Goal: Communication & Community: Participate in discussion

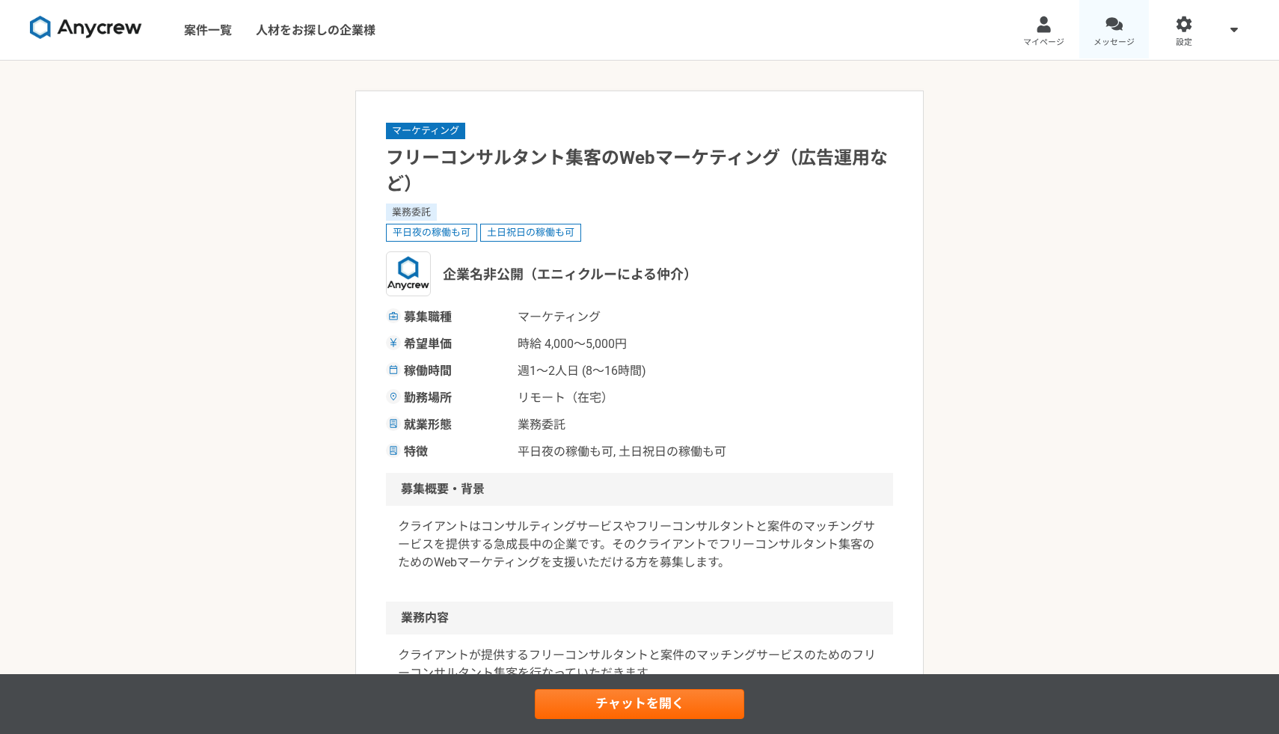
click at [1116, 25] on div at bounding box center [1113, 24] width 17 height 17
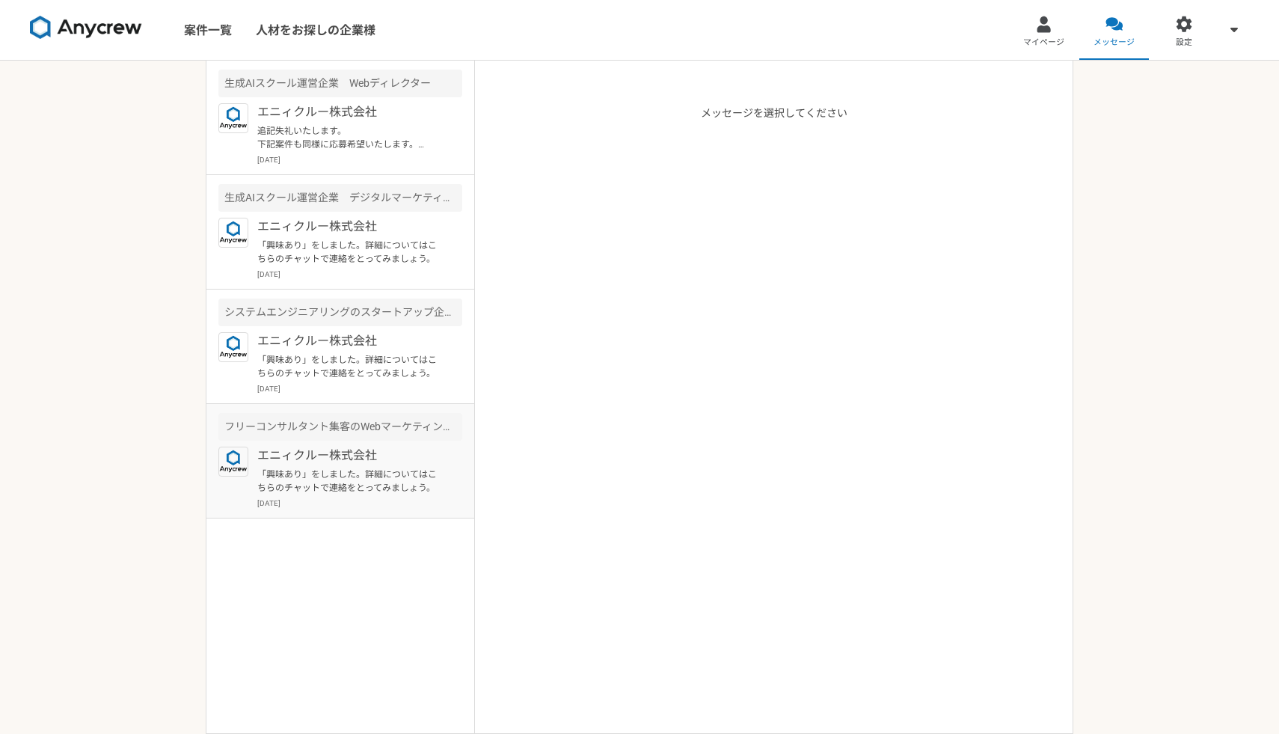
click at [356, 475] on p "「興味あり」をしました。詳細についてはこちらのチャットで連絡をとってみましょう。" at bounding box center [349, 480] width 185 height 27
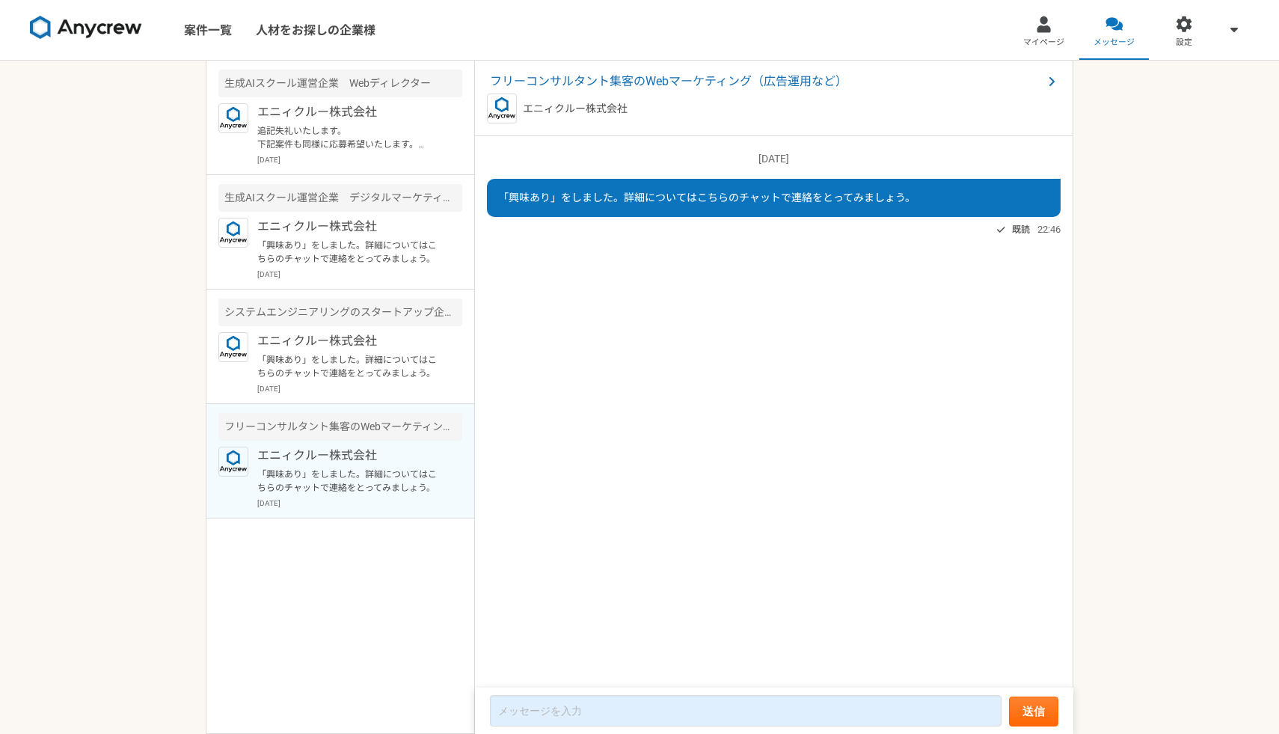
click at [383, 411] on article "フリーコンサルタント集客のWebマーケティング（広告運用など） エニィクルー株式会社 「興味あり」をしました。詳細についてはこちらのチャットで連絡をとってみま…" at bounding box center [340, 461] width 268 height 114
click at [395, 341] on p "エニィクルー株式会社" at bounding box center [349, 341] width 185 height 18
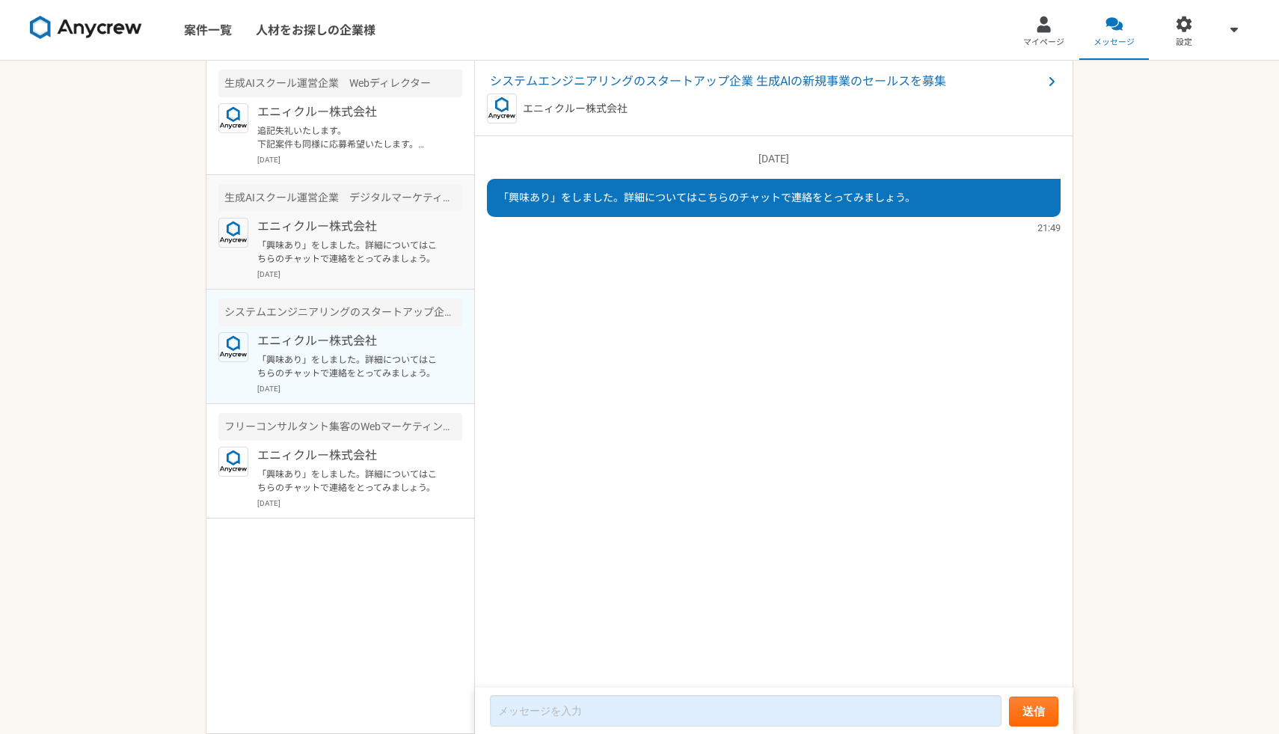
click at [393, 218] on p "エニィクルー株式会社" at bounding box center [349, 227] width 185 height 18
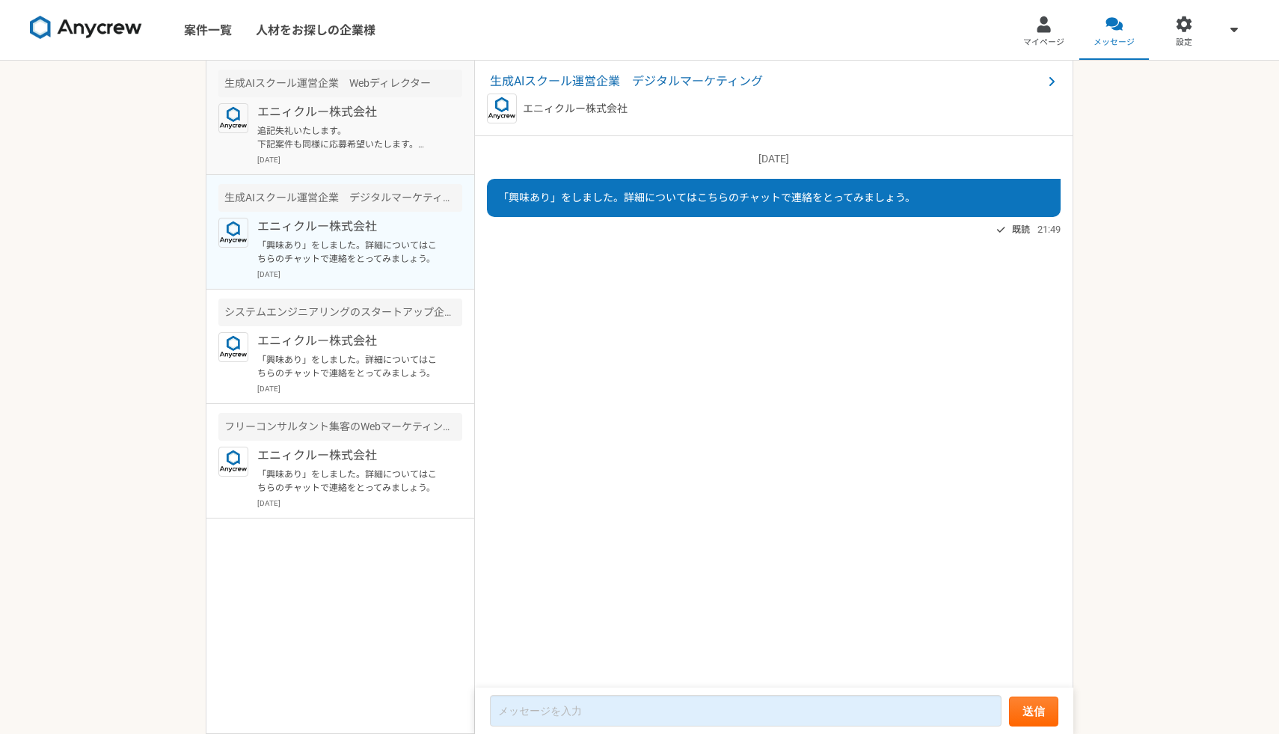
click at [378, 161] on p "[DATE]" at bounding box center [359, 159] width 205 height 11
